Goal: Task Accomplishment & Management: Manage account settings

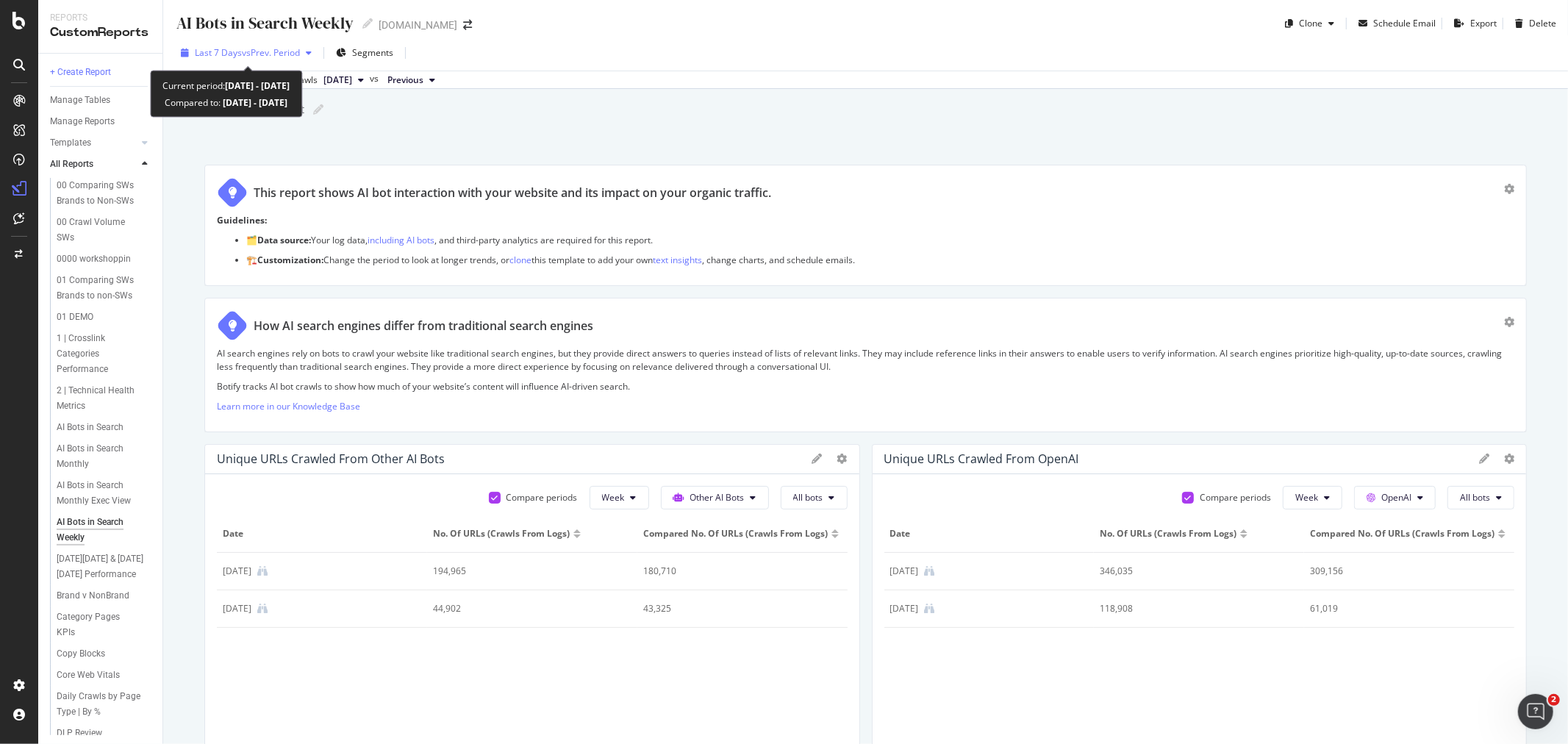
click at [258, 48] on span "vs Prev. Period" at bounding box center [271, 52] width 58 height 12
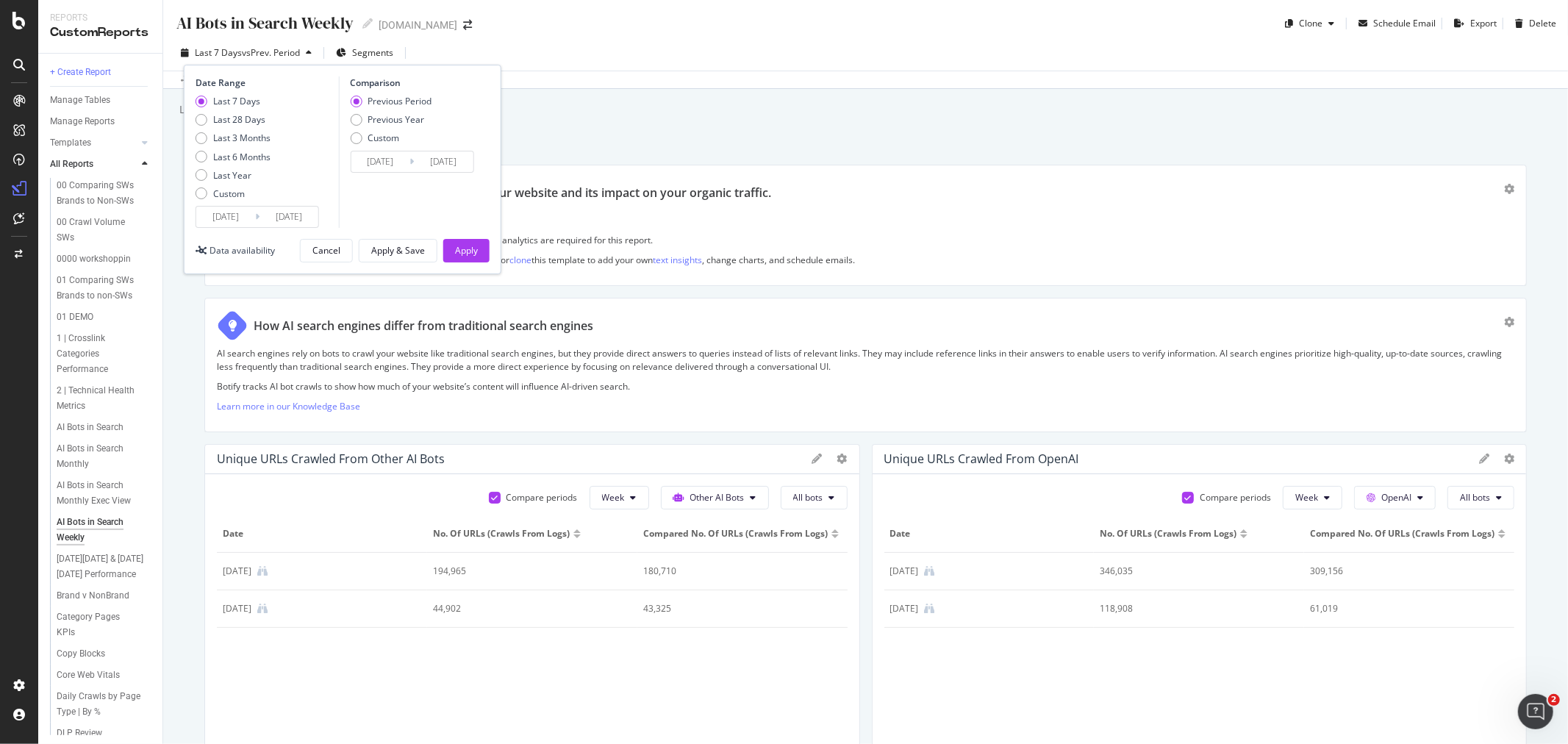
click at [279, 224] on input "[DATE]" at bounding box center [288, 217] width 58 height 20
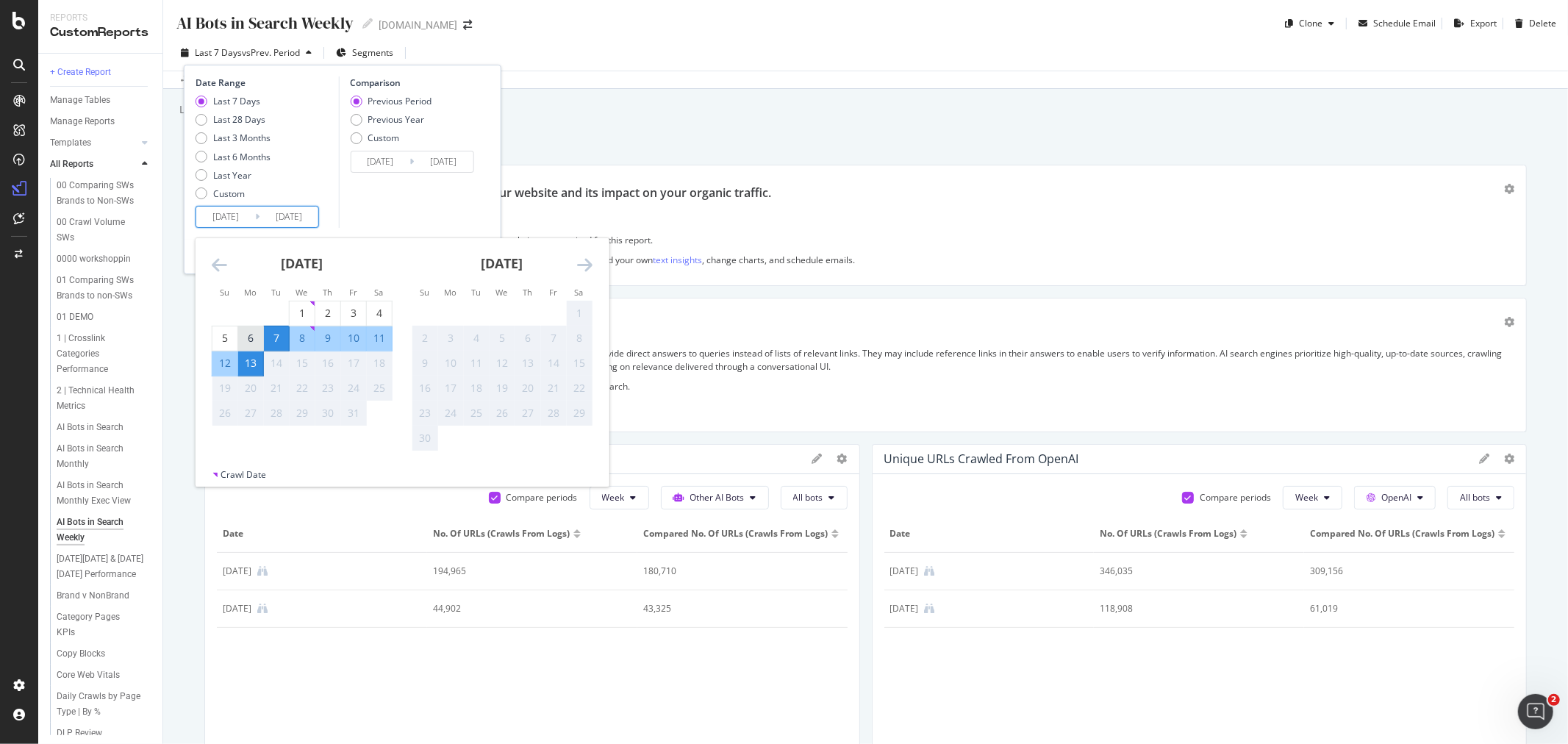
click at [251, 335] on div "6" at bounding box center [250, 338] width 25 height 15
type input "[DATE]"
click at [419, 199] on div "Comparison Previous Period Previous Year Custom [DATE] Navigate forward to inte…" at bounding box center [408, 152] width 140 height 151
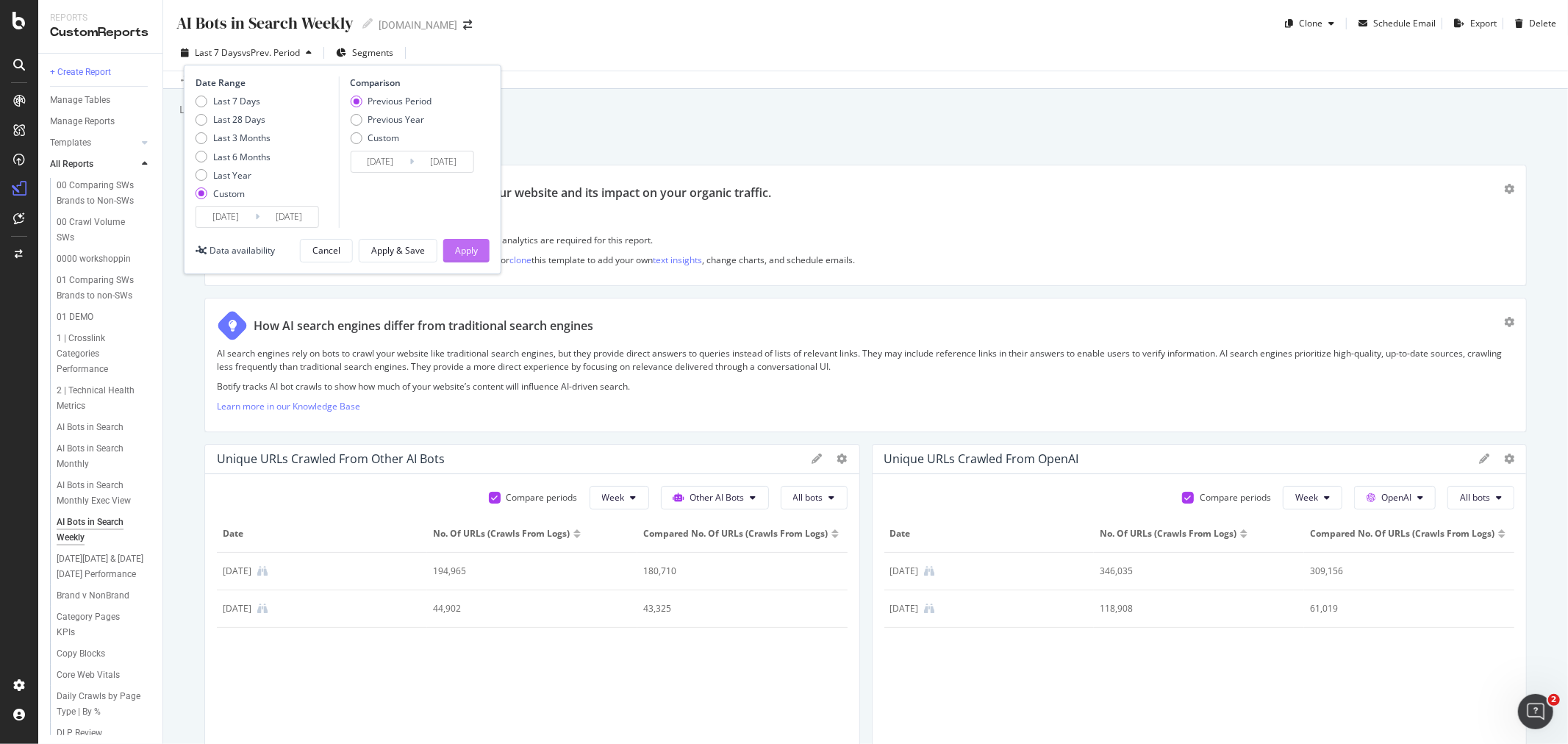
click at [471, 252] on div "Apply" at bounding box center [466, 249] width 23 height 12
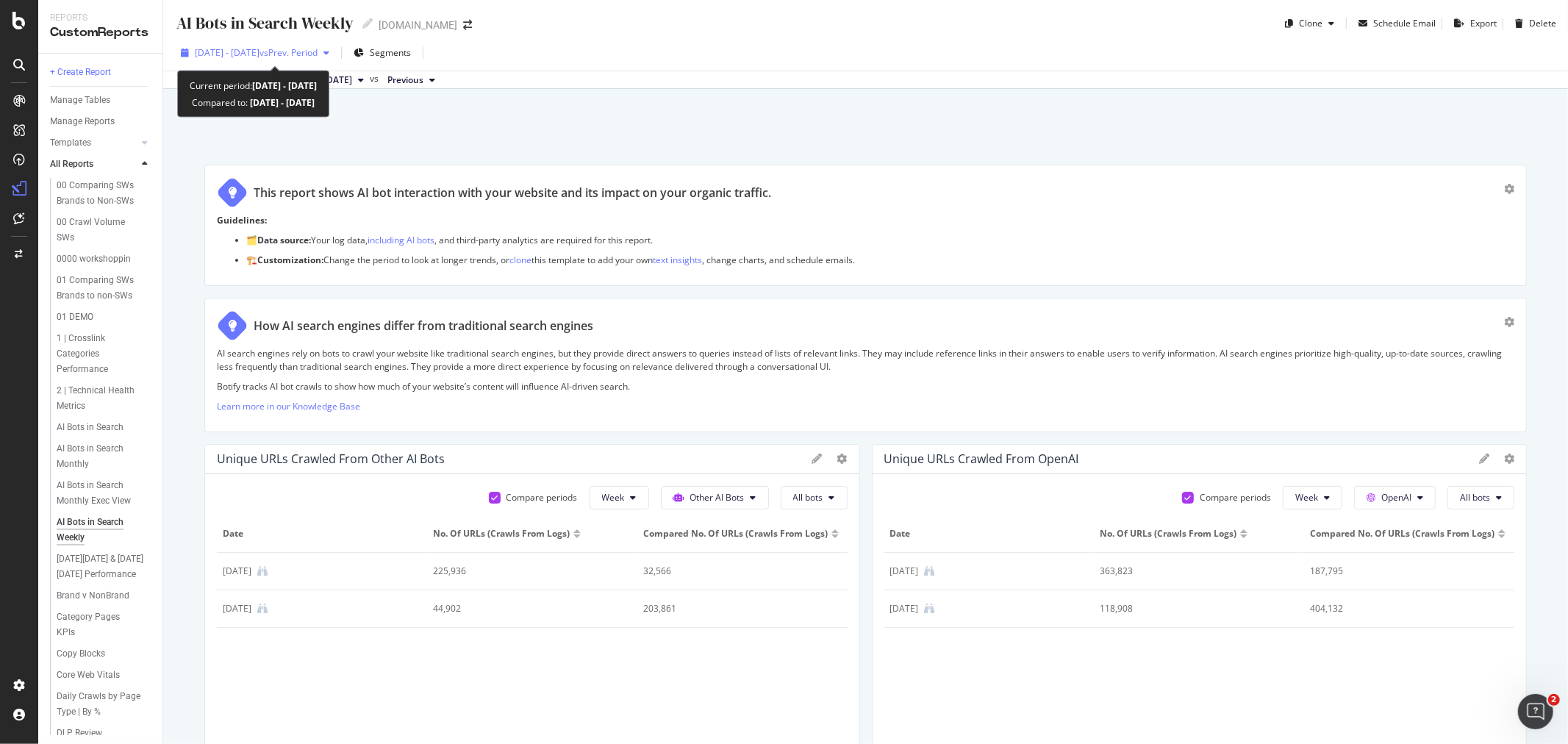
click at [245, 52] on span "[DATE] - [DATE]" at bounding box center [227, 52] width 65 height 12
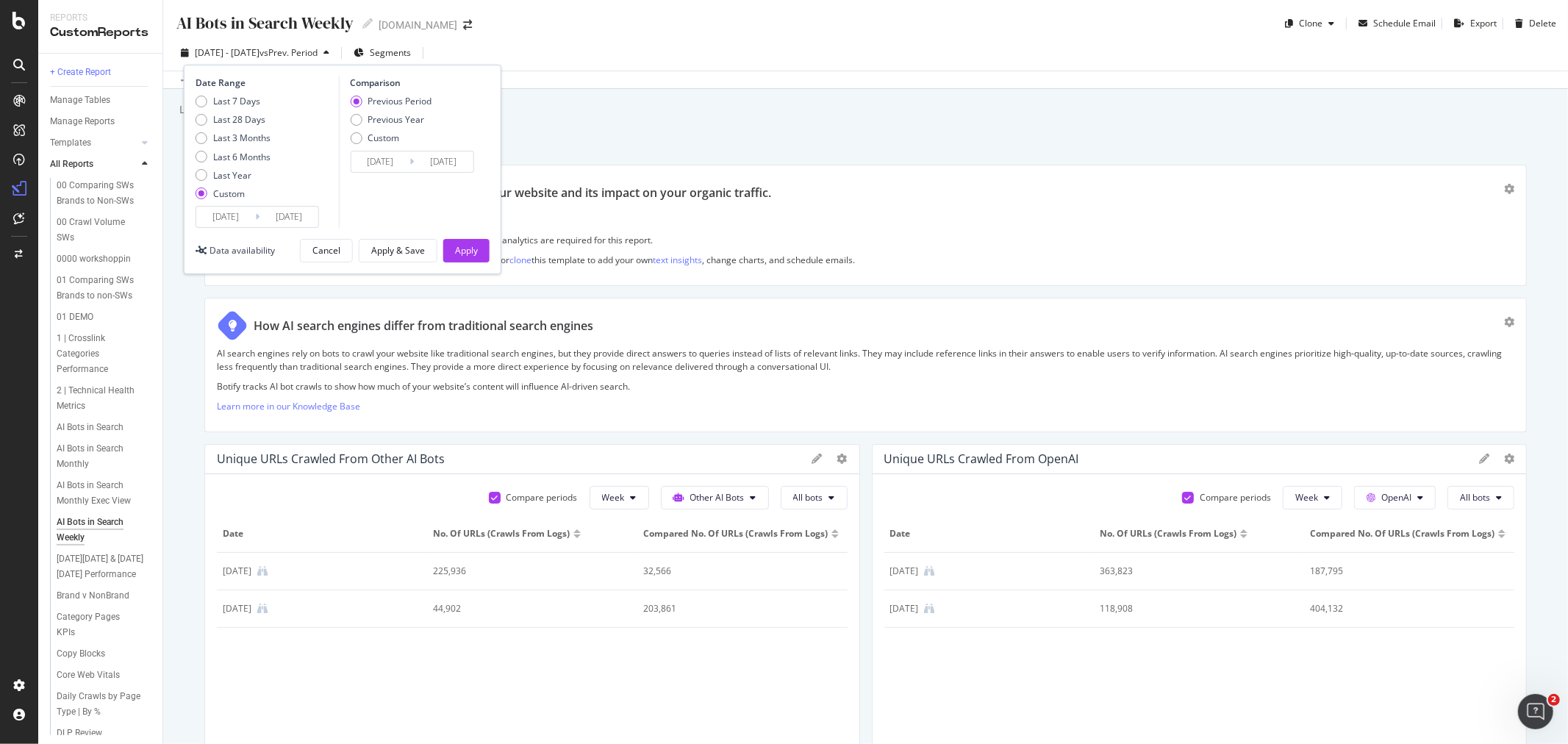
click at [258, 218] on icon at bounding box center [257, 216] width 5 height 14
click at [300, 219] on input "[DATE]" at bounding box center [288, 217] width 58 height 20
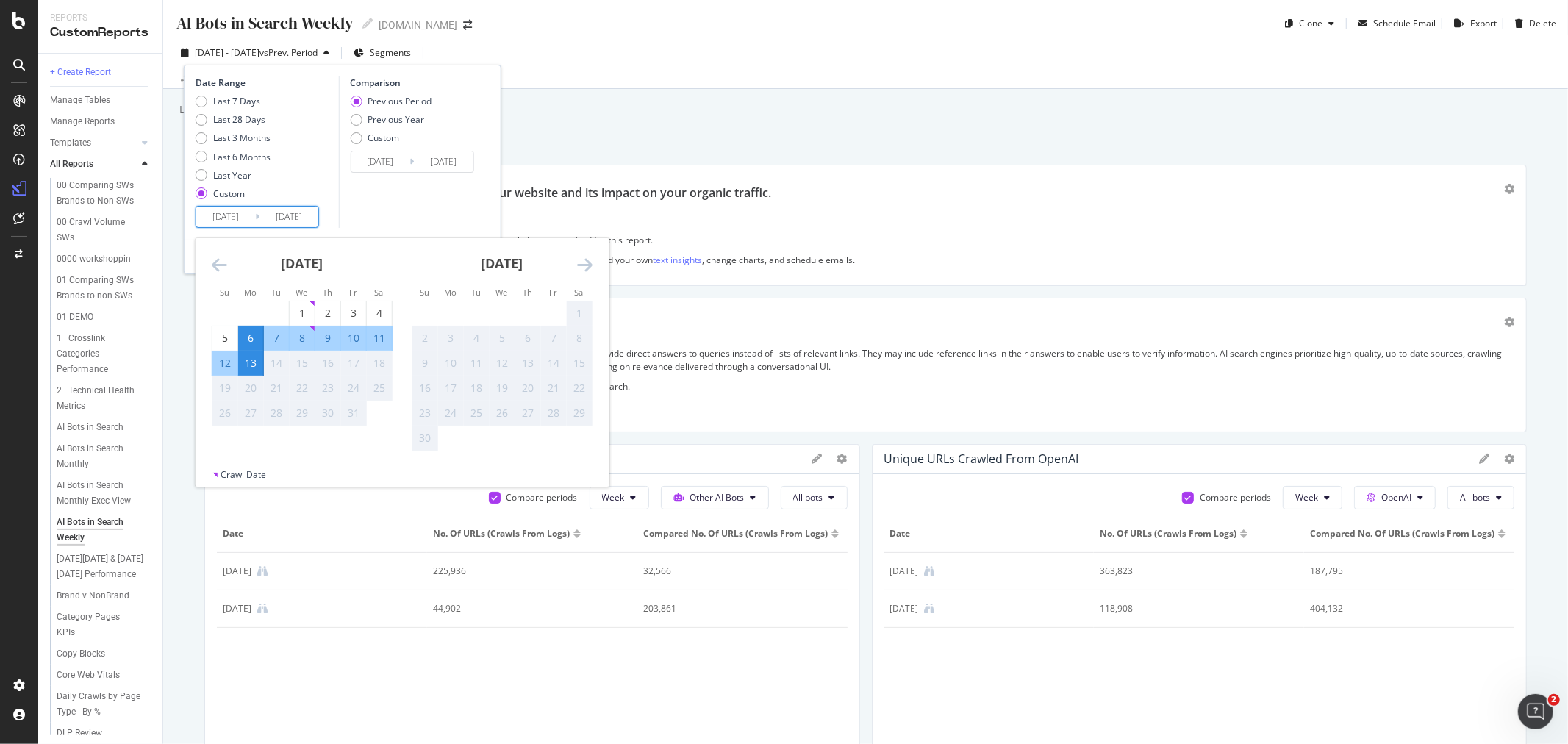
click at [225, 361] on div "12" at bounding box center [224, 363] width 25 height 15
type input "[DATE]"
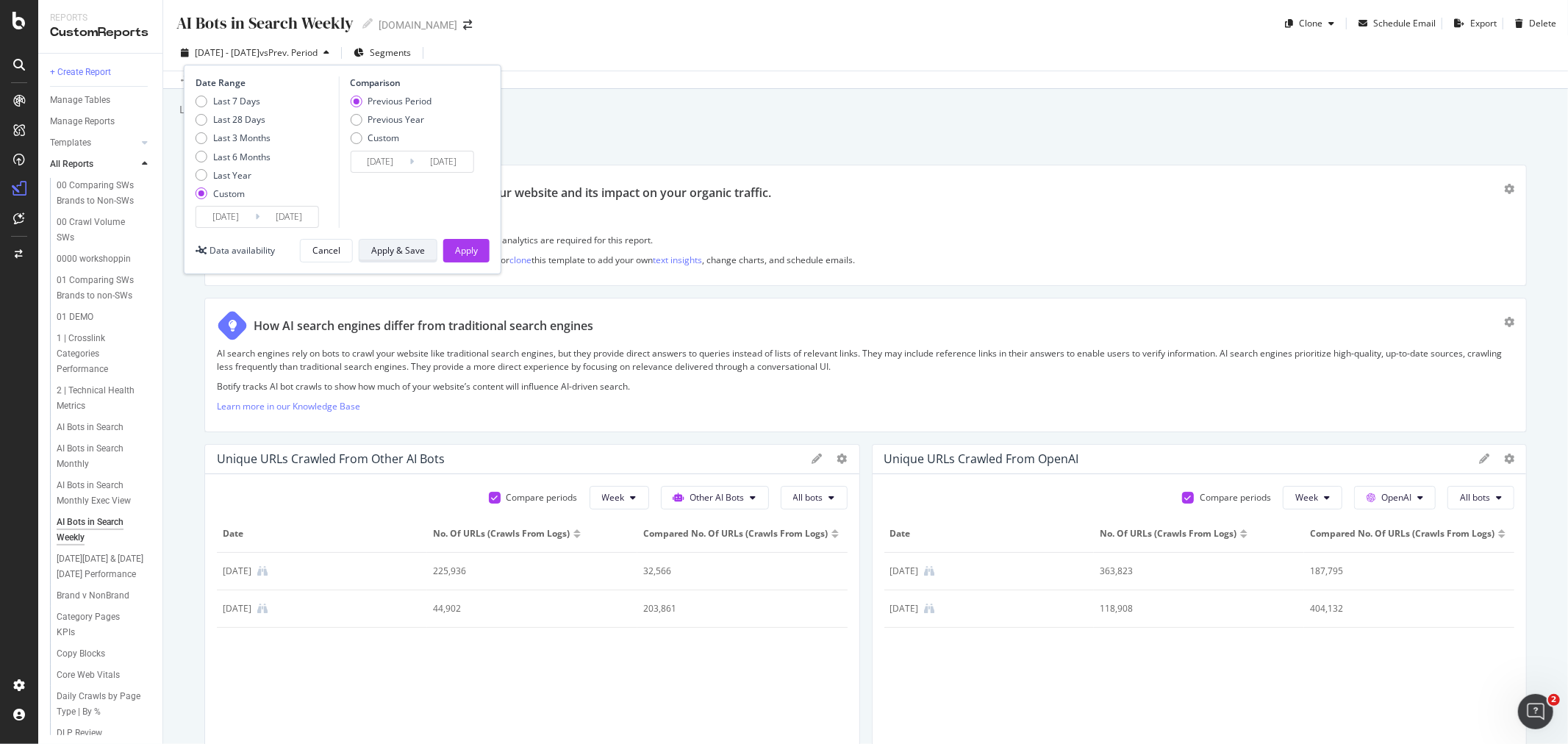
click at [408, 251] on div "Apply & Save" at bounding box center [398, 249] width 54 height 12
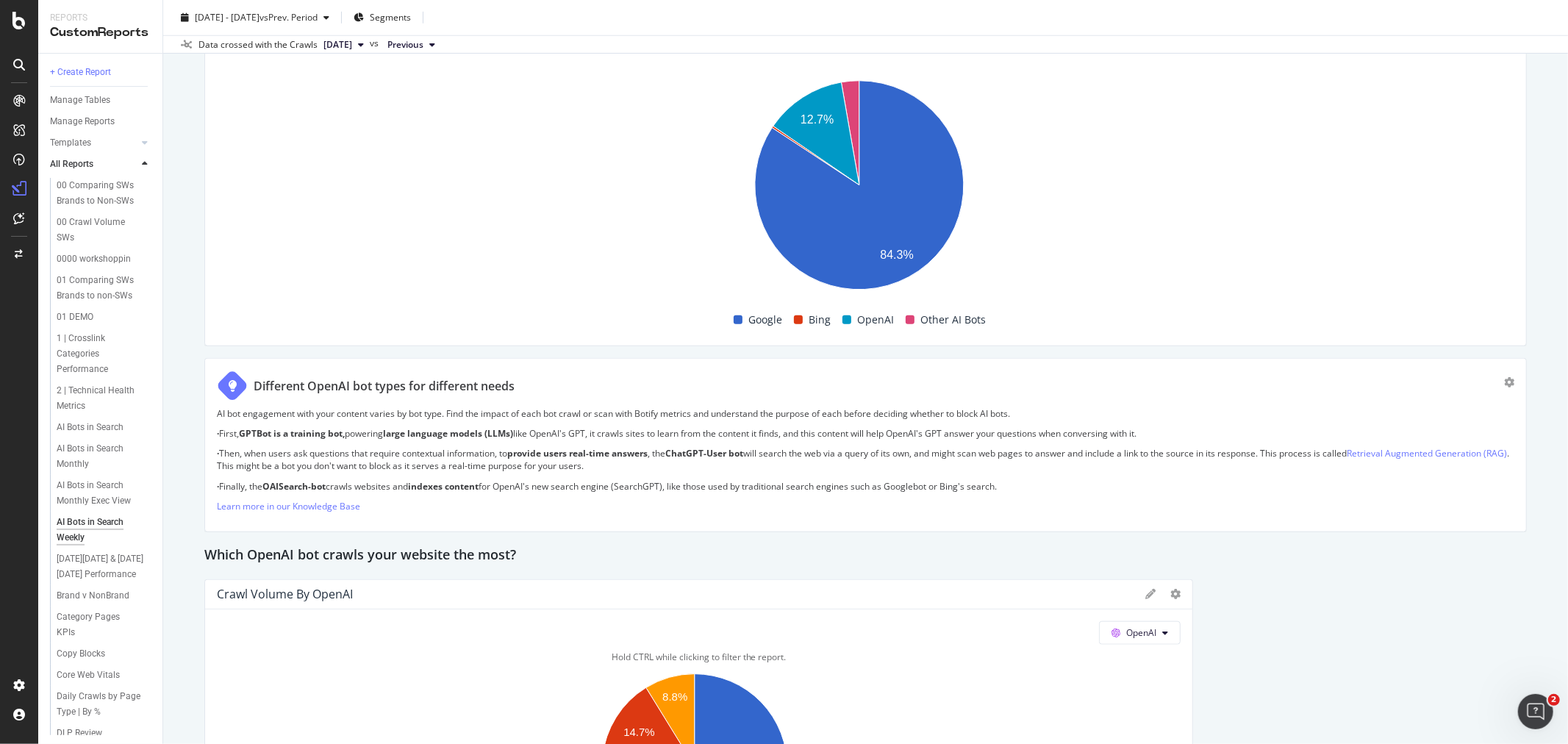
scroll to position [980, 0]
